Goal: Entertainment & Leisure: Consume media (video, audio)

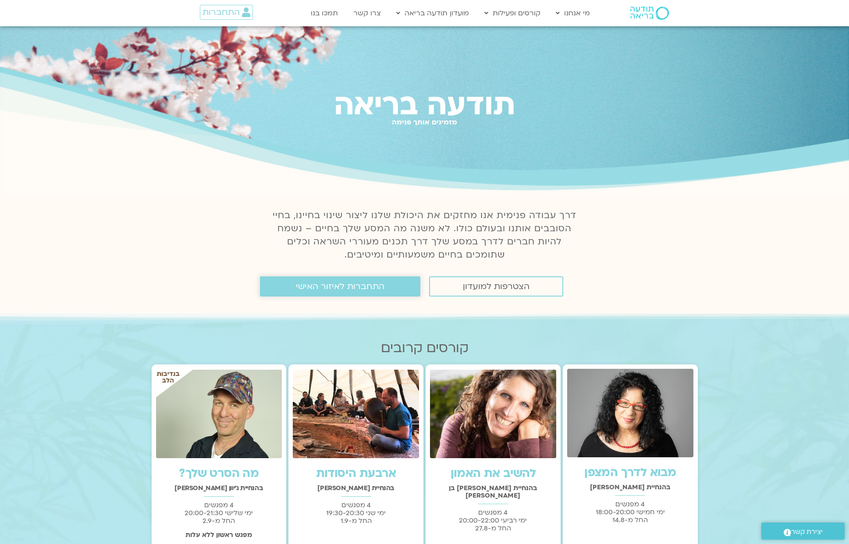
click at [359, 287] on span "התחברות לאיזור האישי" at bounding box center [340, 287] width 89 height 10
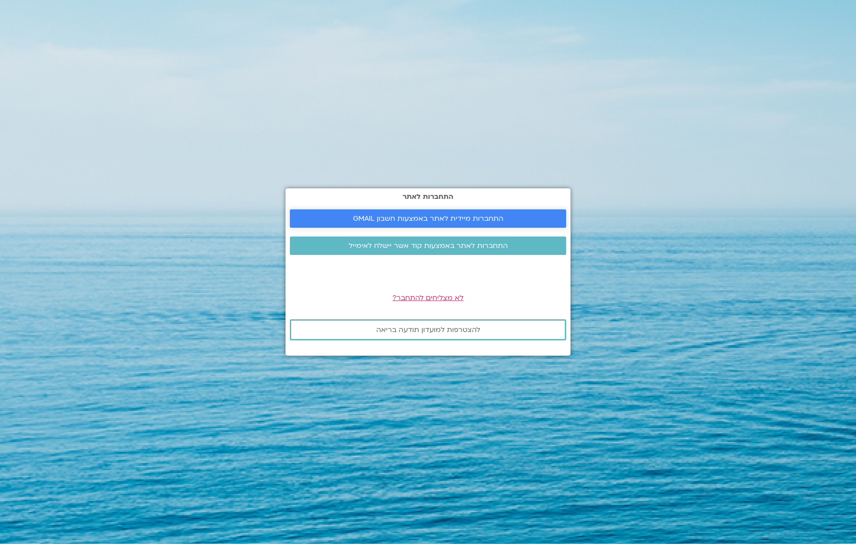
click at [380, 223] on span "התחברות מיידית לאתר באמצעות חשבון GMAIL" at bounding box center [428, 219] width 150 height 8
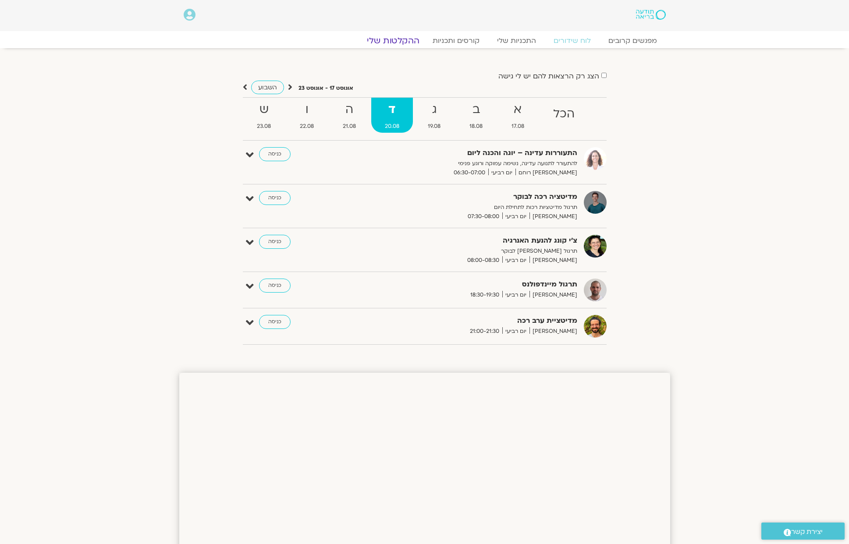
click at [399, 43] on link "ההקלטות שלי" at bounding box center [393, 41] width 74 height 11
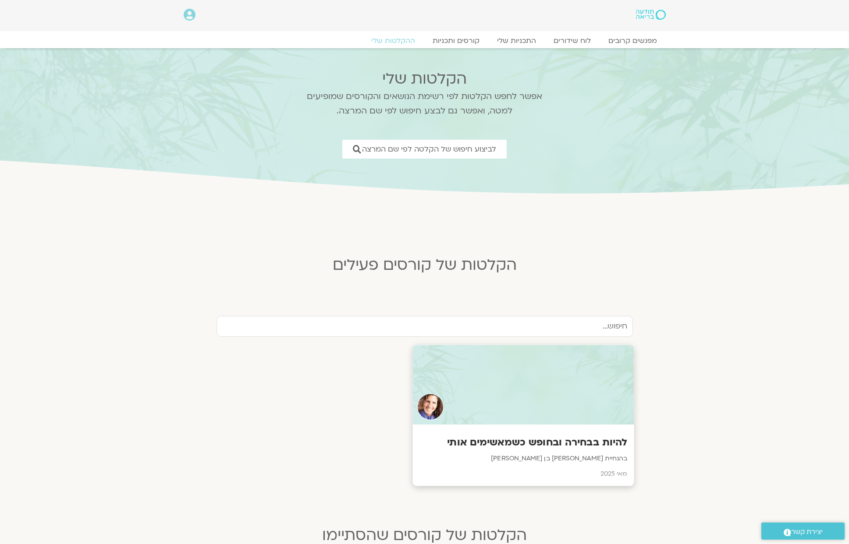
click at [486, 366] on div at bounding box center [523, 385] width 221 height 80
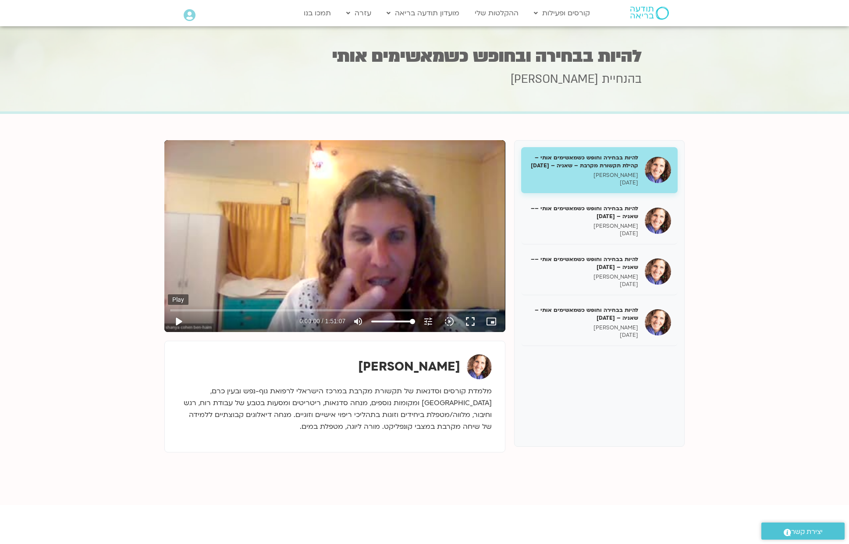
click at [182, 320] on button "play_arrow" at bounding box center [178, 321] width 21 height 21
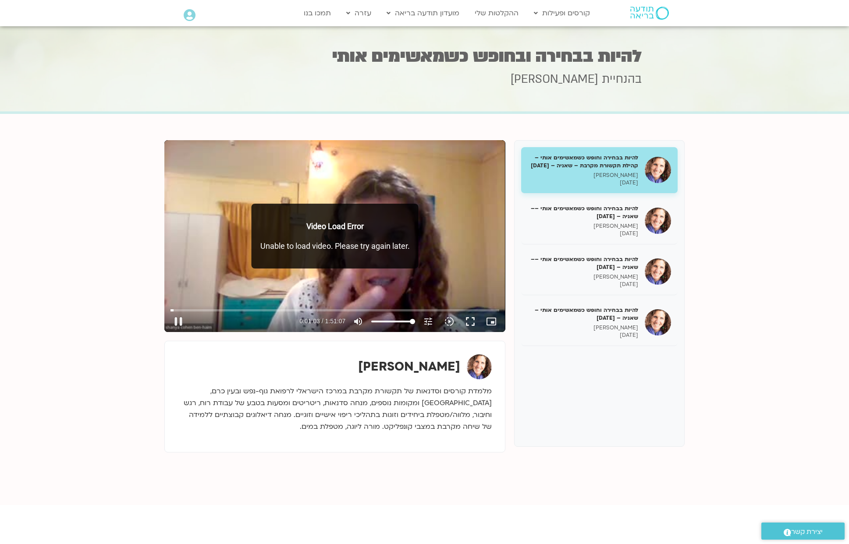
type input "63.9573333333333"
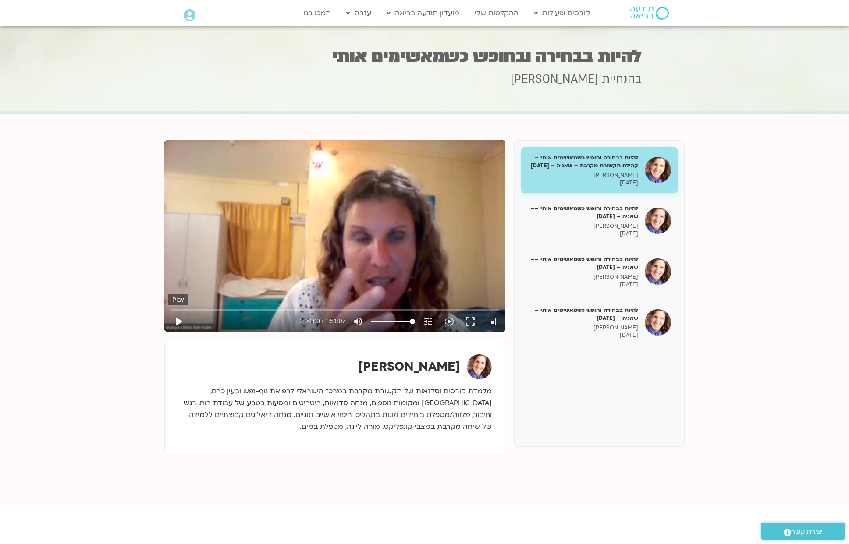
click at [186, 321] on button "play_arrow" at bounding box center [178, 321] width 21 height 21
click at [200, 312] on input "Seek" at bounding box center [335, 310] width 329 height 5
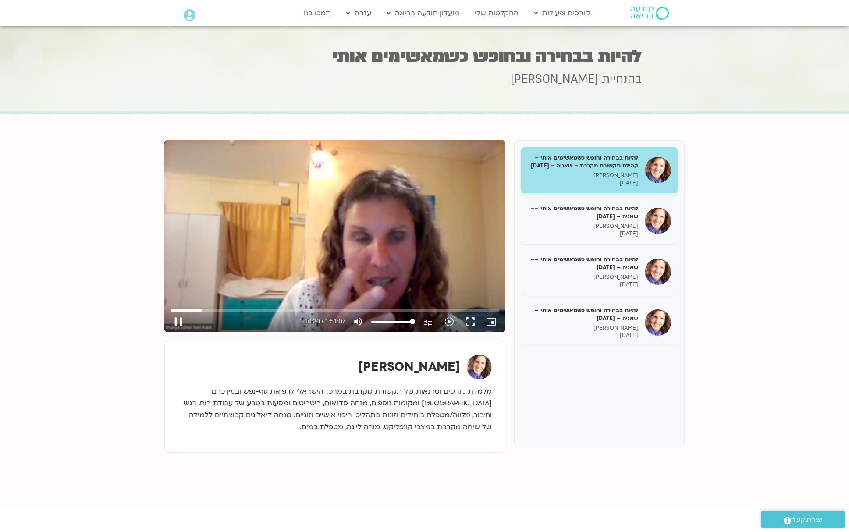
click at [352, 210] on div "Skip Ad 21:42 pause 0:10:30 / 1:51:07 volume_up Mute tune Resolution Auto 240p …" at bounding box center [334, 236] width 341 height 192
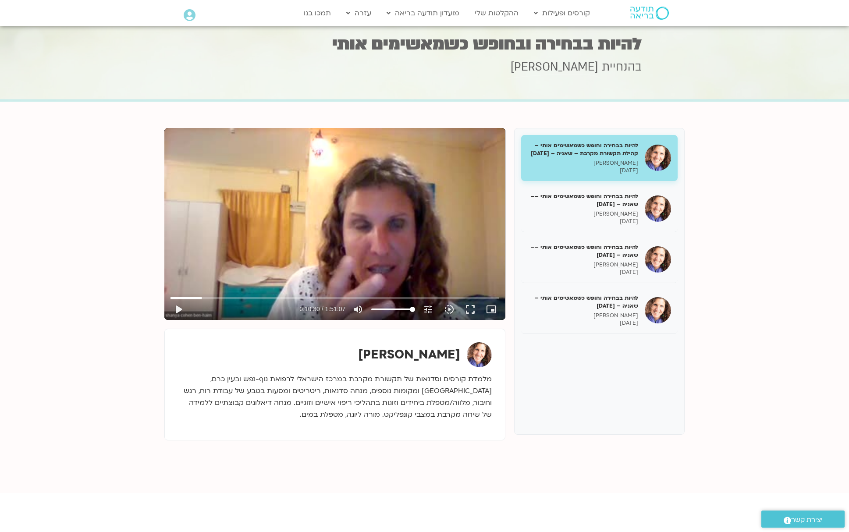
click at [142, 222] on section "להיות בבחירה וחופש כשמאשימים אותי – קהילת תקשורת מקרבת – שאניה – [DATE] [PERSON…" at bounding box center [424, 297] width 849 height 391
drag, startPoint x: 129, startPoint y: 228, endPoint x: 135, endPoint y: 252, distance: 24.0
click at [135, 251] on section "להיות בבחירה וחופש כשמאשימים אותי – קהילת תקשורת מקרבת – שאניה – [DATE] [PERSON…" at bounding box center [424, 297] width 849 height 391
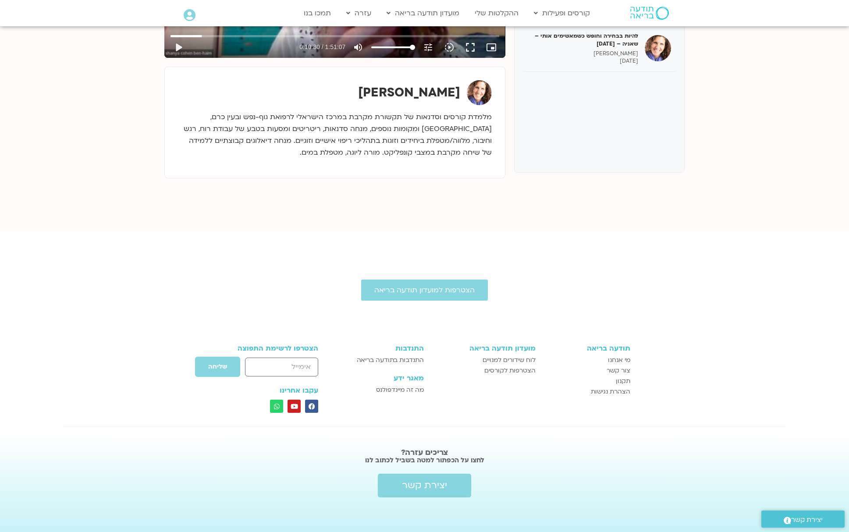
scroll to position [149, 0]
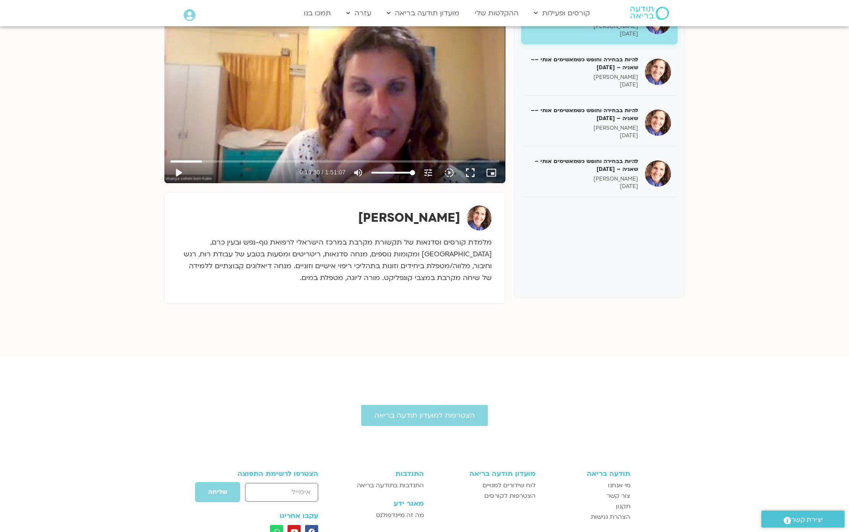
drag, startPoint x: 135, startPoint y: 251, endPoint x: 259, endPoint y: 7, distance: 273.5
click at [114, 93] on section "להיות בבחירה וחופש כשמאשימים אותי – קהילת תקשורת מקרבת – שאניה – 07/05/35 שאניי…" at bounding box center [424, 160] width 849 height 391
type input "630.614996173147"
